Goal: Task Accomplishment & Management: Understand process/instructions

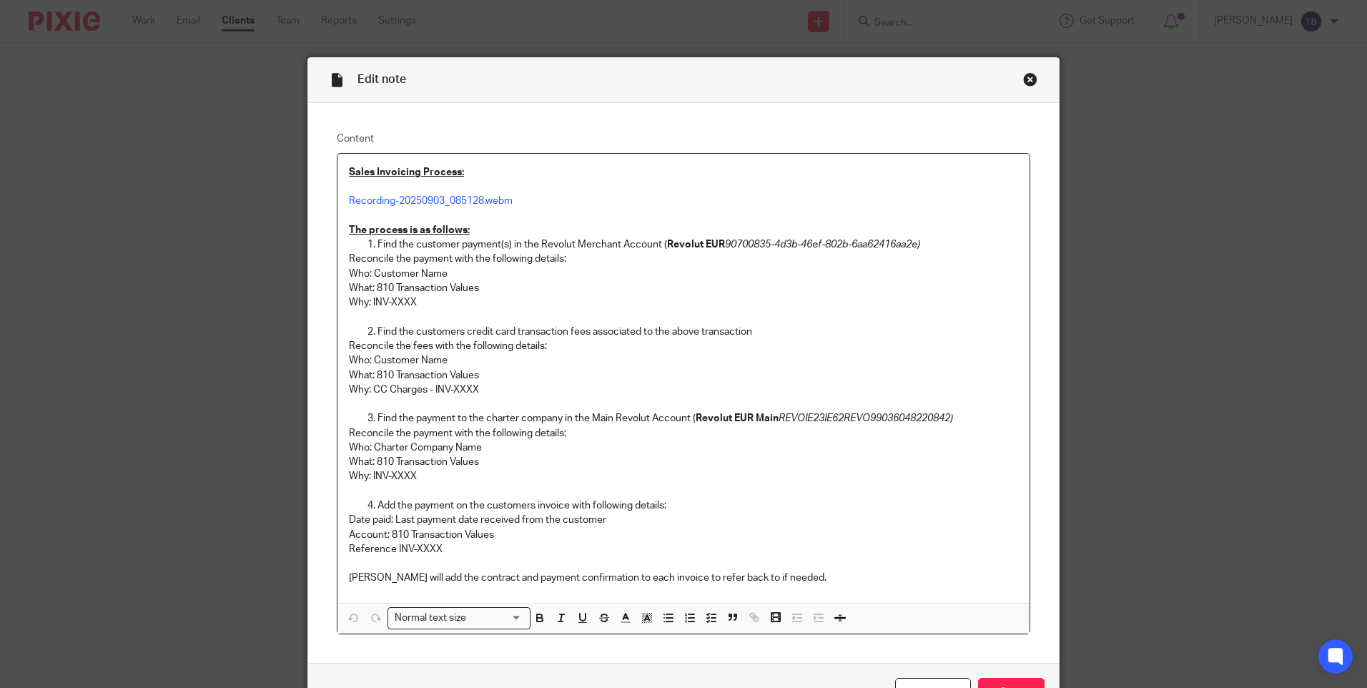
click at [1025, 78] on div "Close this dialog window" at bounding box center [1030, 79] width 14 height 14
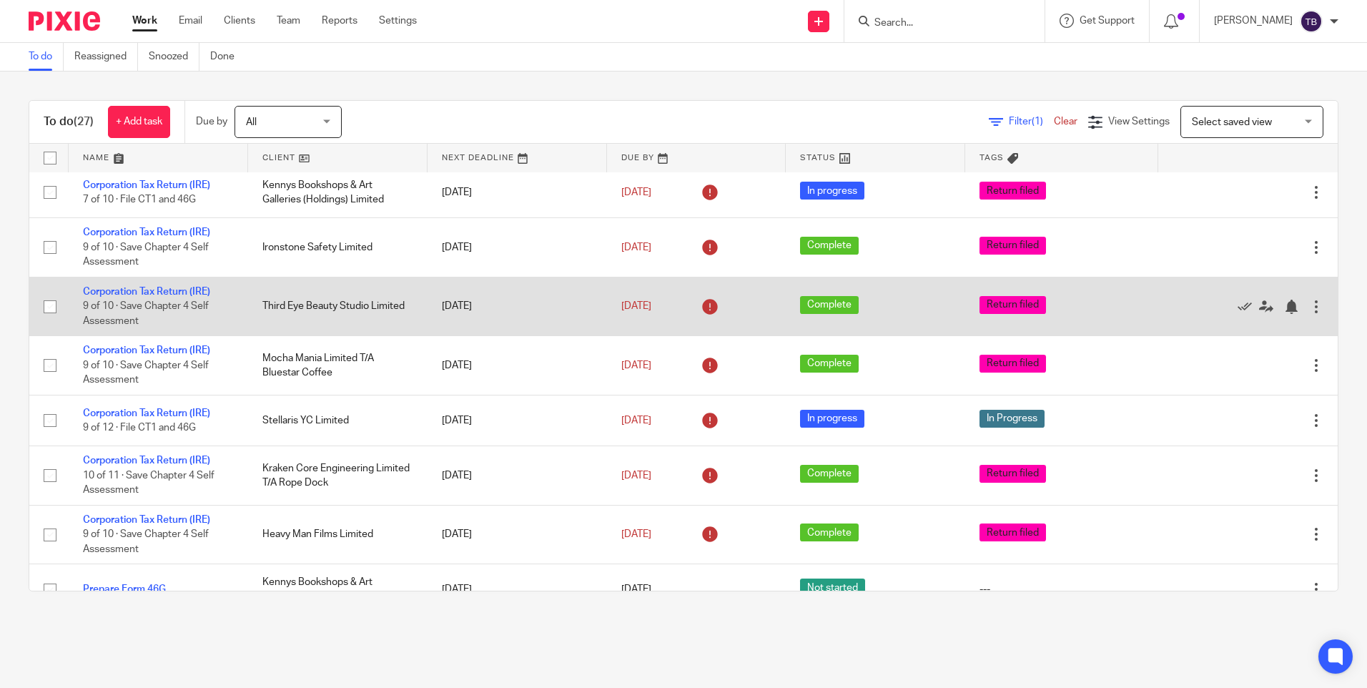
scroll to position [72, 0]
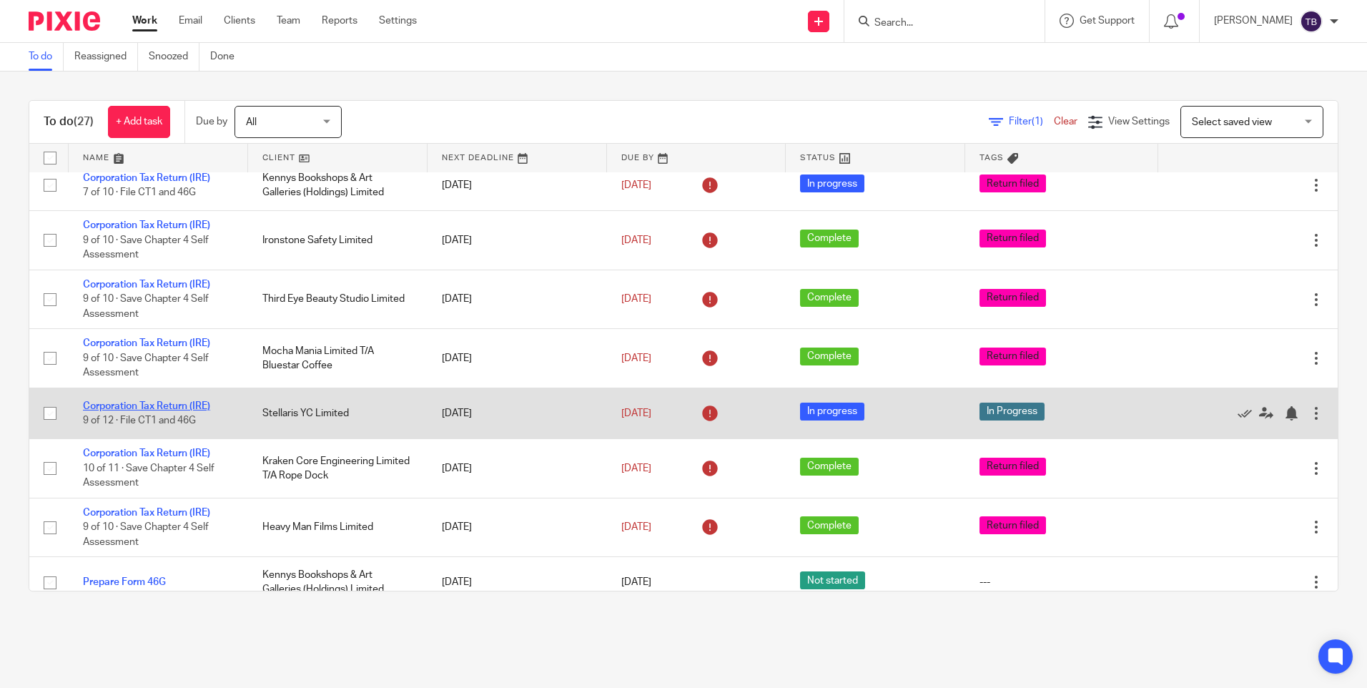
click at [166, 404] on link "Corporation Tax Return (IRE)" at bounding box center [146, 406] width 127 height 10
